Goal: Task Accomplishment & Management: Manage account settings

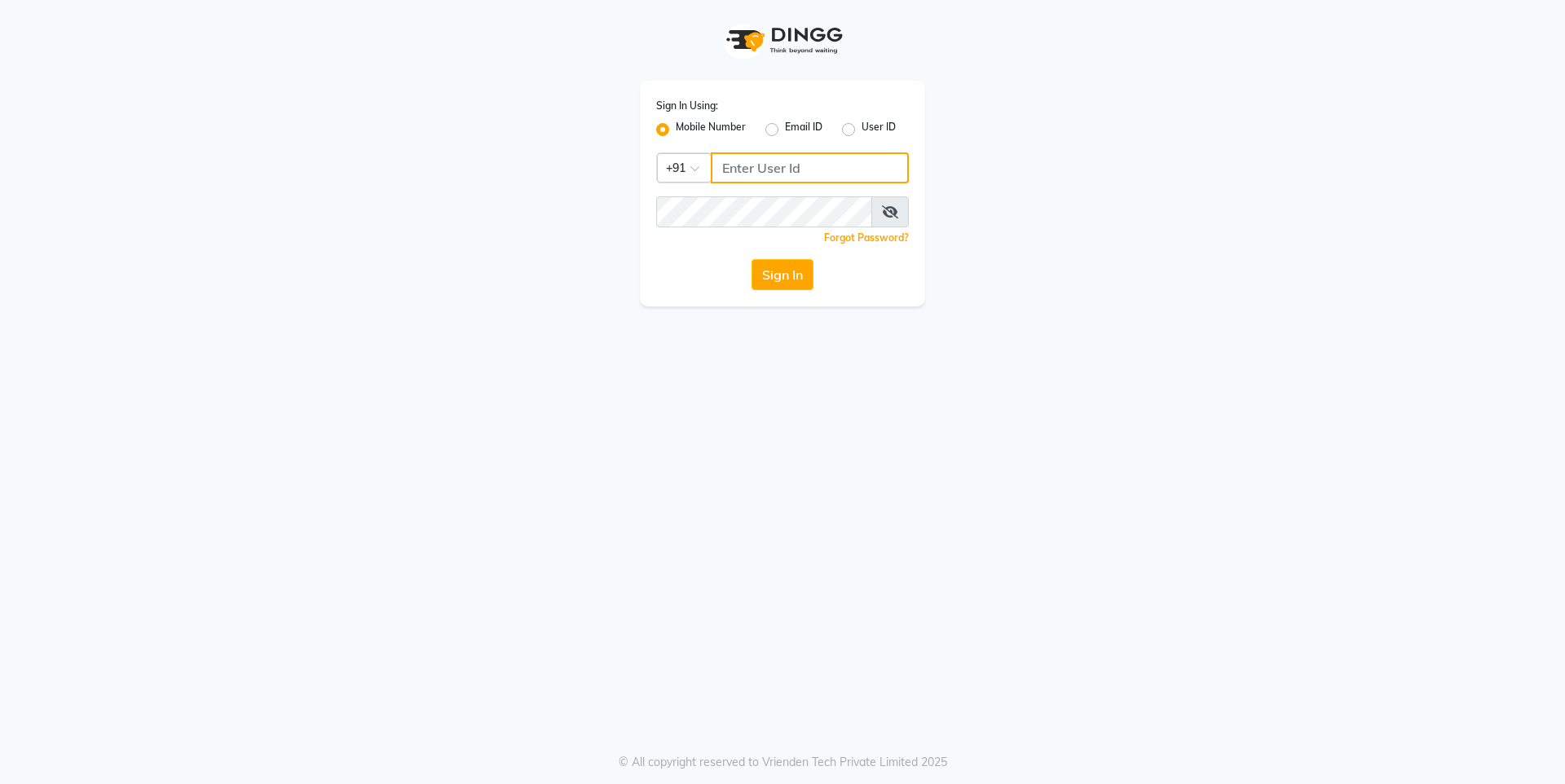
click at [796, 165] on input "Username" at bounding box center [810, 168] width 198 height 31
type input "7259892606"
click at [792, 288] on button "Sign In" at bounding box center [782, 274] width 62 height 31
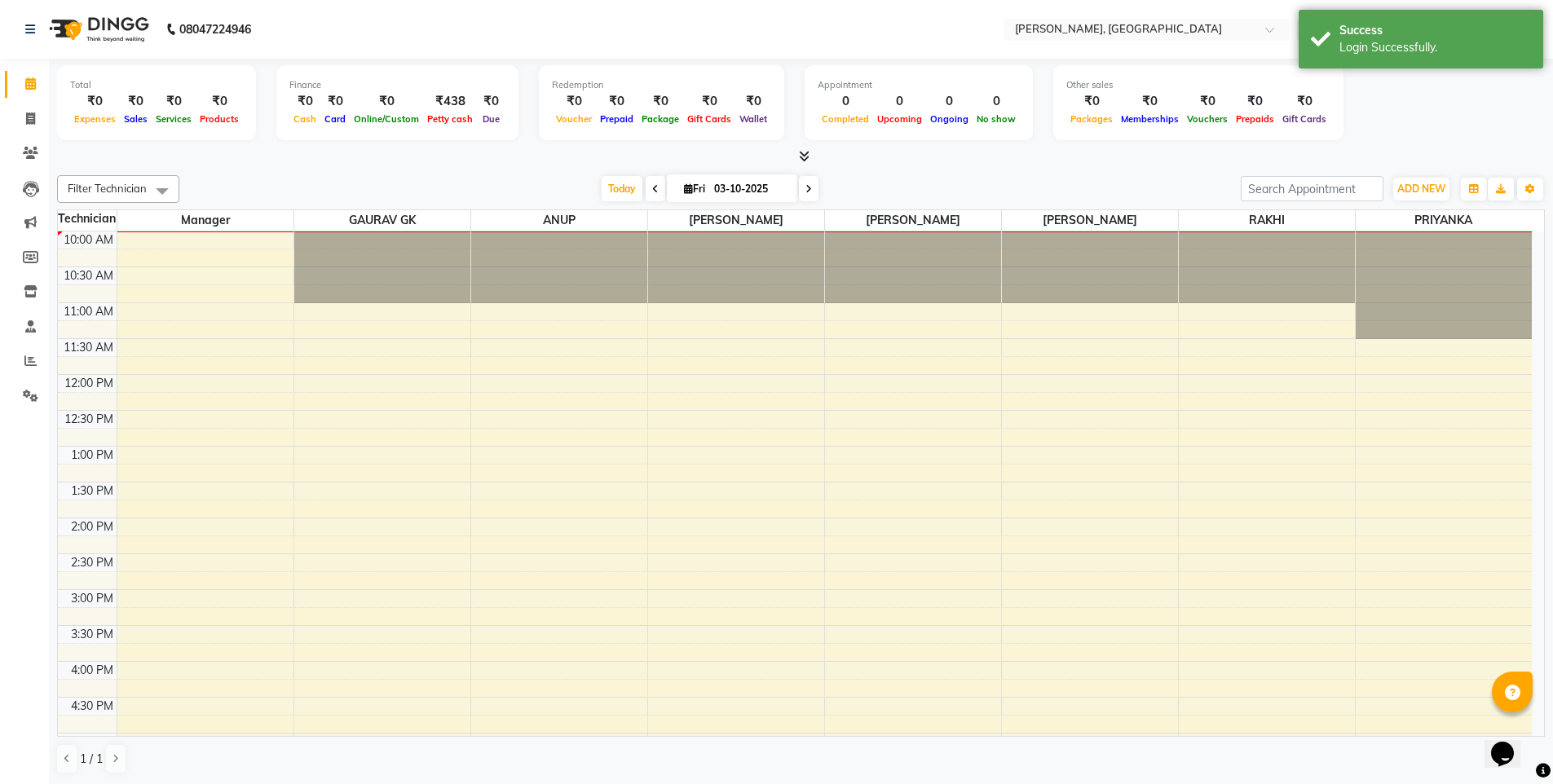
click at [803, 156] on icon at bounding box center [804, 156] width 11 height 12
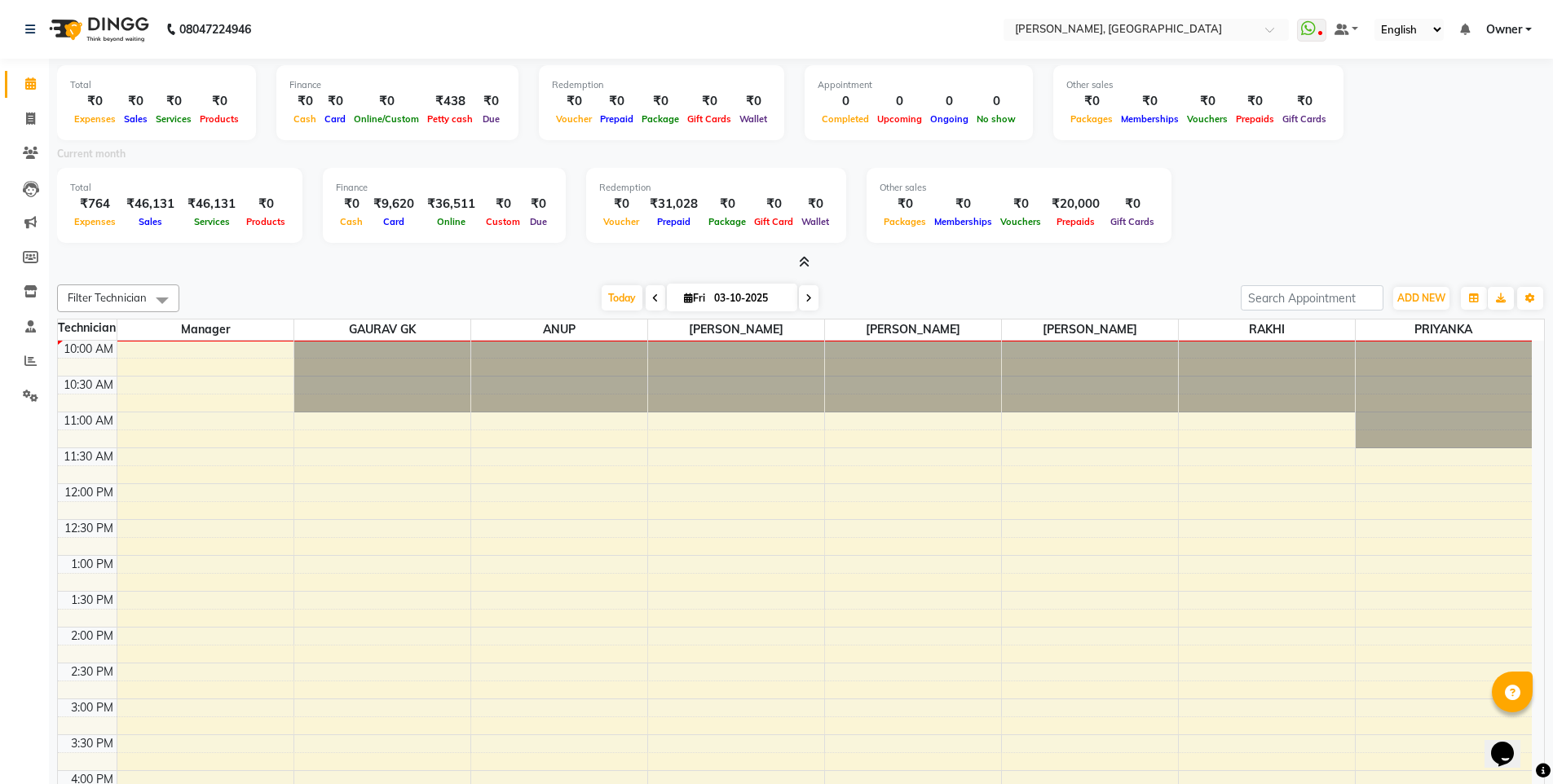
click at [1520, 31] on span "Owner" at bounding box center [1503, 29] width 36 height 17
click at [1473, 110] on link "Sign out" at bounding box center [1448, 112] width 149 height 25
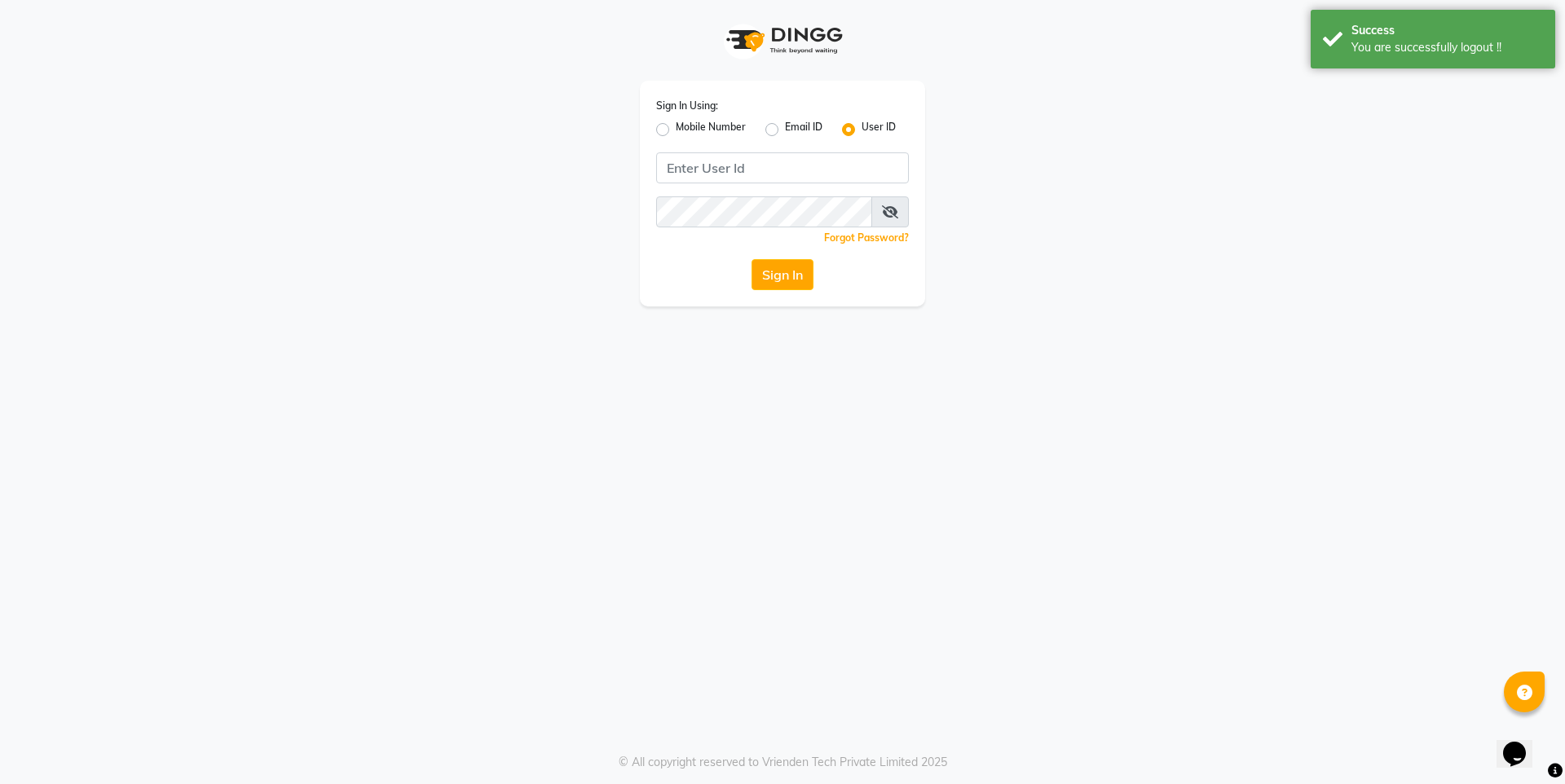
click at [723, 128] on label "Mobile Number" at bounding box center [710, 129] width 70 height 20
click at [686, 128] on input "Mobile Number" at bounding box center [681, 124] width 11 height 11
radio input "true"
radio input "false"
click at [772, 166] on input "Username" at bounding box center [810, 168] width 198 height 31
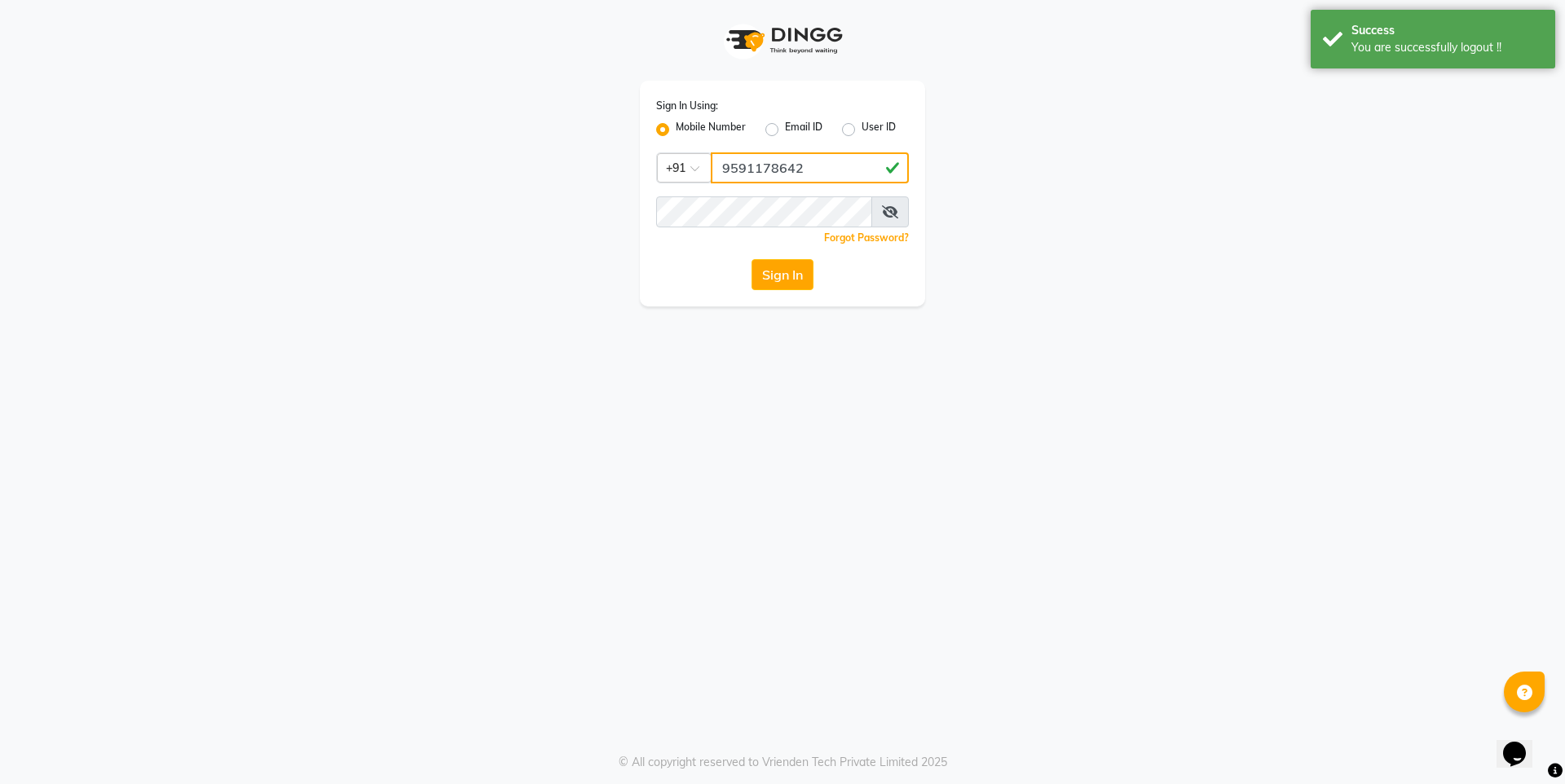
type input "9591178642"
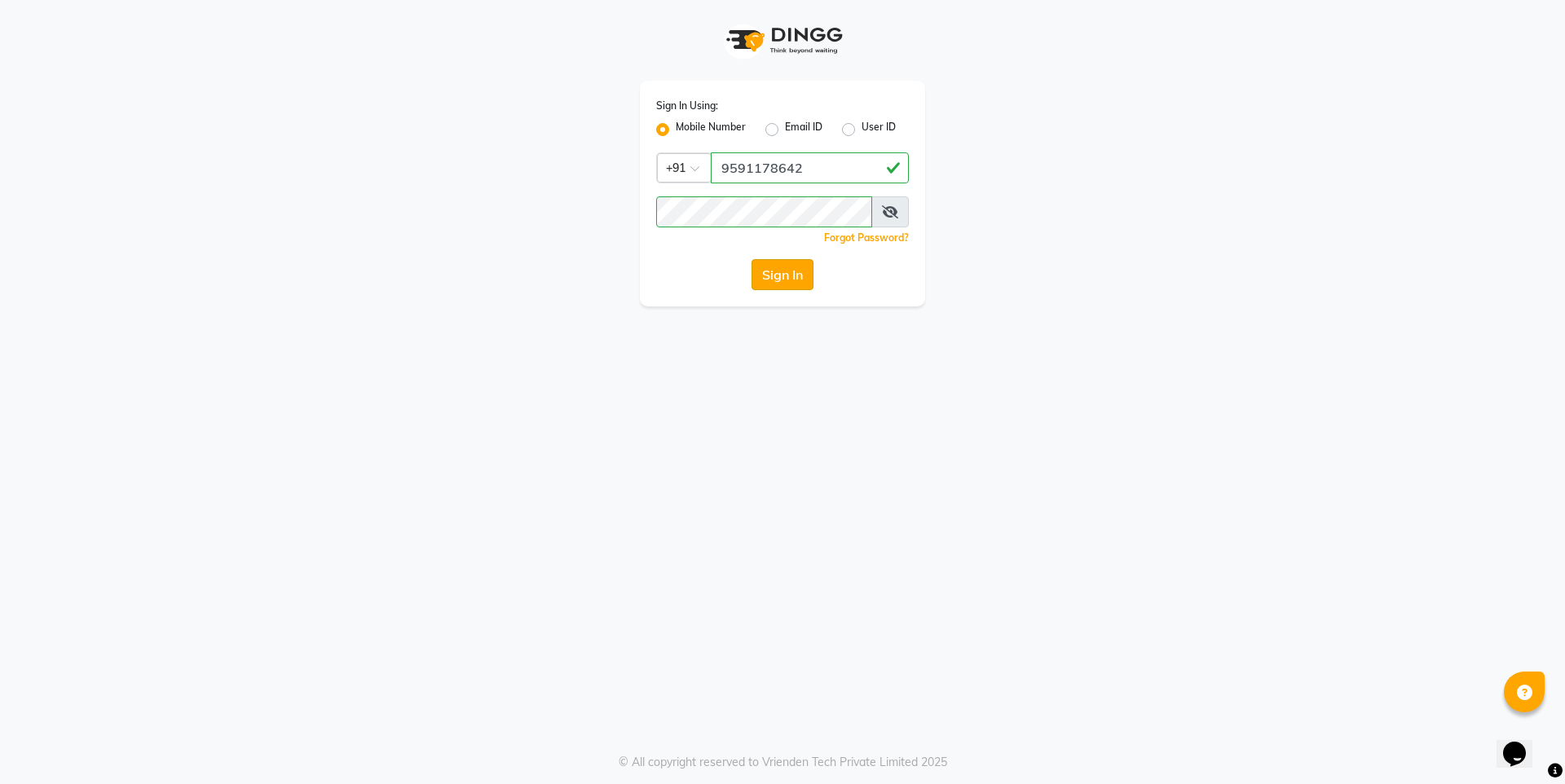
click at [782, 264] on button "Sign In" at bounding box center [782, 274] width 62 height 31
